Goal: Transaction & Acquisition: Purchase product/service

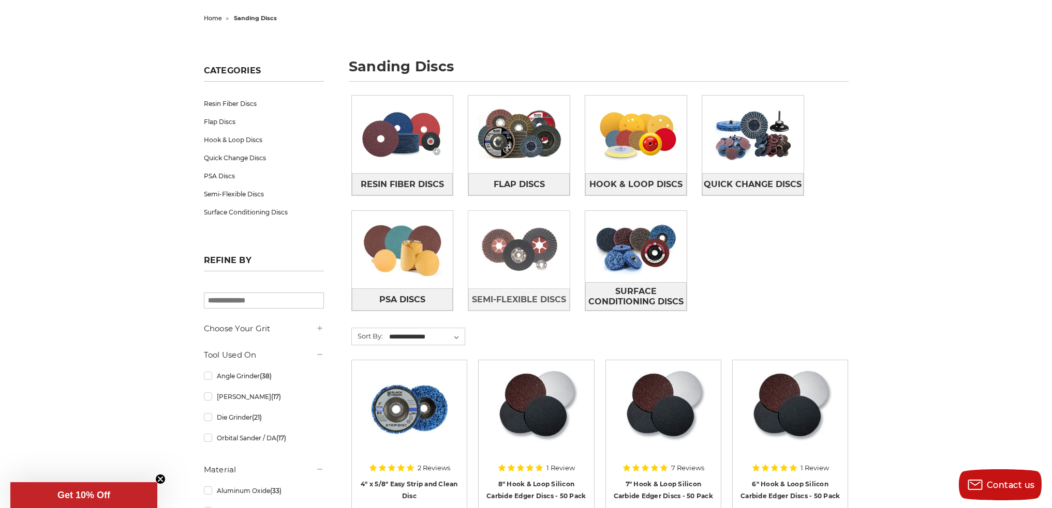
scroll to position [103, 0]
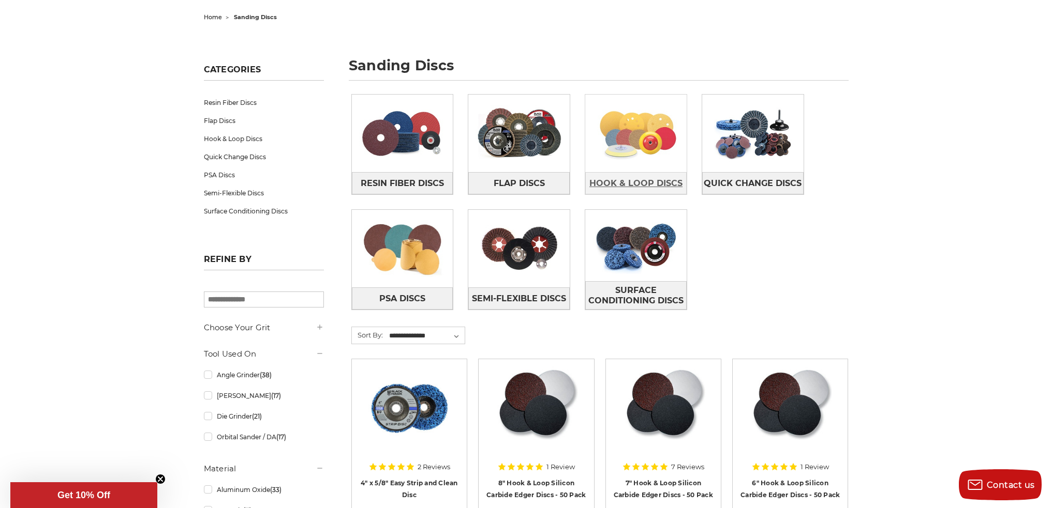
click at [639, 179] on span "Hook & Loop Discs" at bounding box center [635, 184] width 93 height 18
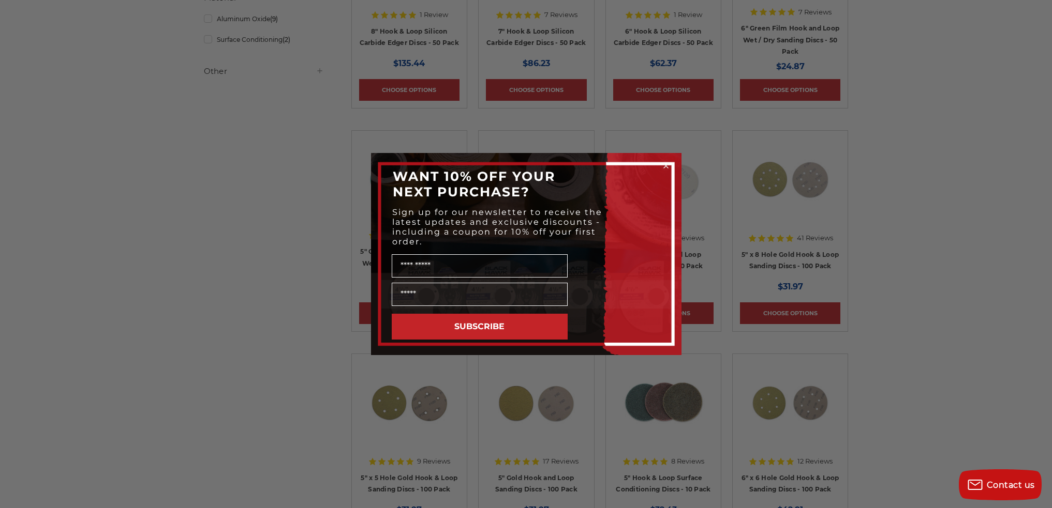
scroll to position [414, 0]
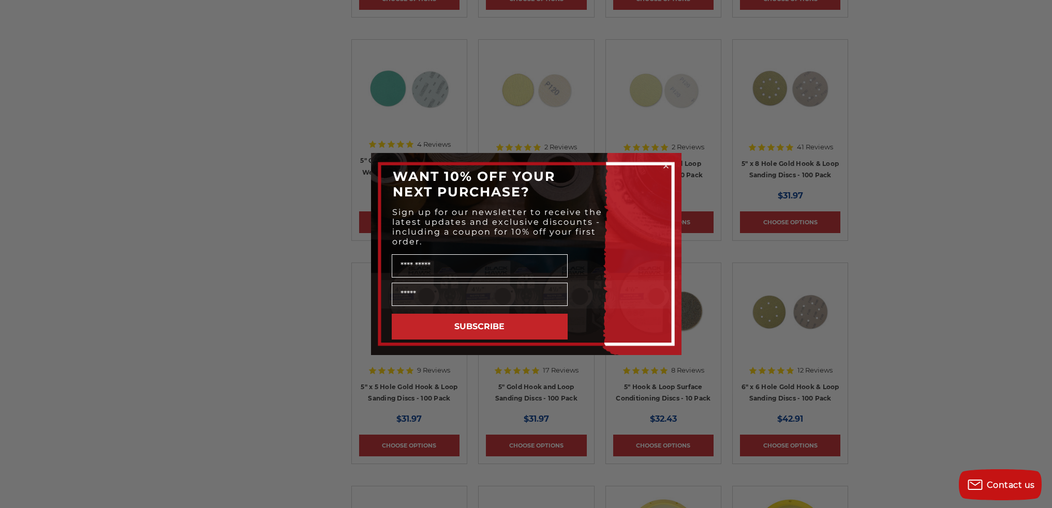
click at [970, 249] on div "Close dialog WANT 10% OFF YOUR NEXT PURCHASE? Sign up for our newsletter to rec…" at bounding box center [526, 254] width 1052 height 508
click at [663, 167] on circle "Close dialog" at bounding box center [666, 166] width 10 height 10
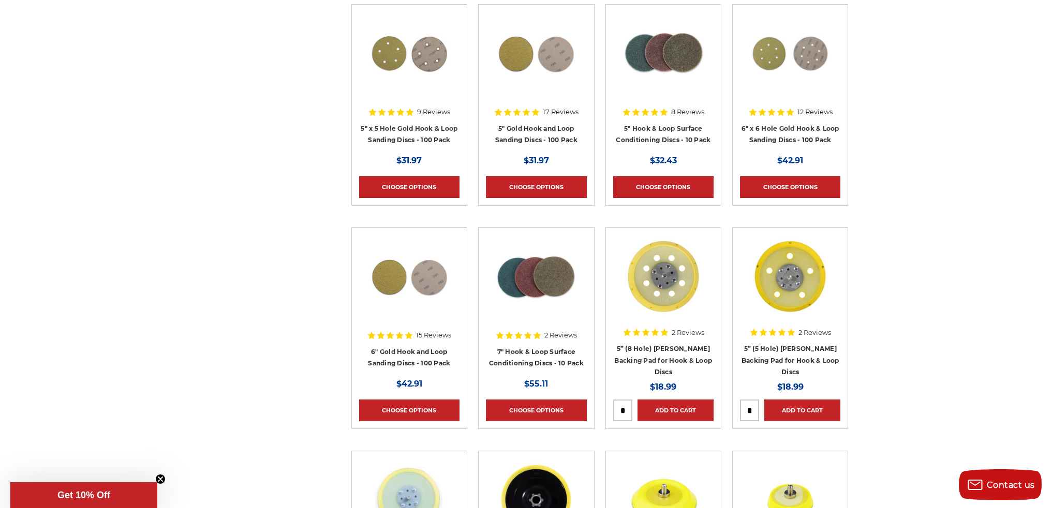
scroll to position [776, 0]
